Goal: Register for event/course

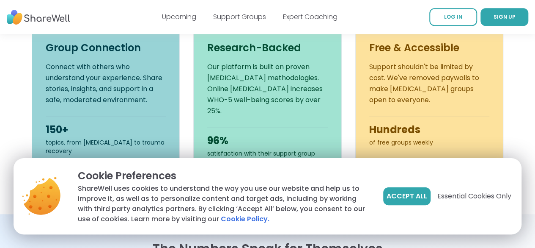
scroll to position [339, 0]
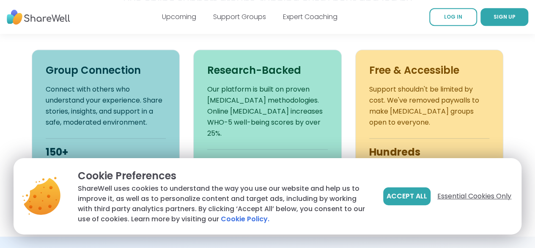
click at [456, 193] on span "Essential Cookies Only" at bounding box center [475, 196] width 74 height 10
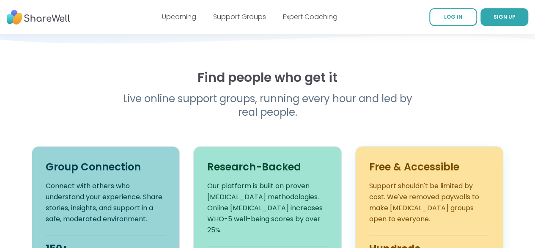
scroll to position [0, 0]
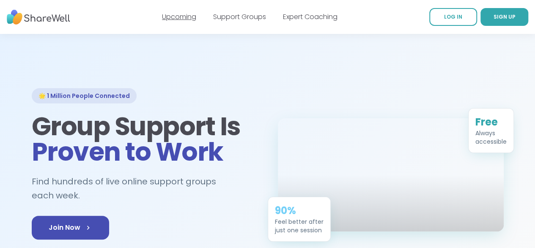
click at [183, 15] on link "Upcoming" at bounding box center [179, 17] width 34 height 10
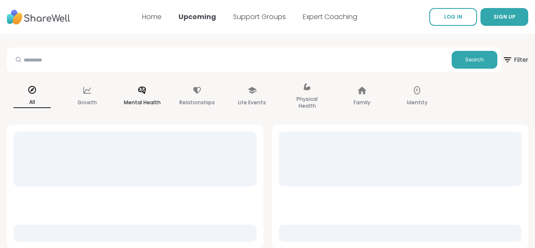
click at [161, 100] on p "Mental Health" at bounding box center [142, 102] width 37 height 10
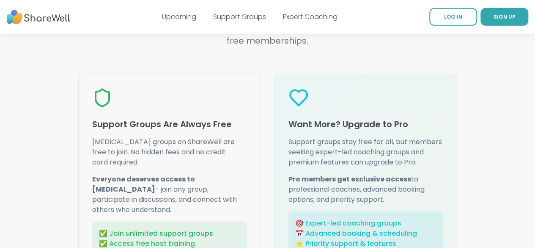
scroll to position [1075, 0]
